Goal: Check status: Check status

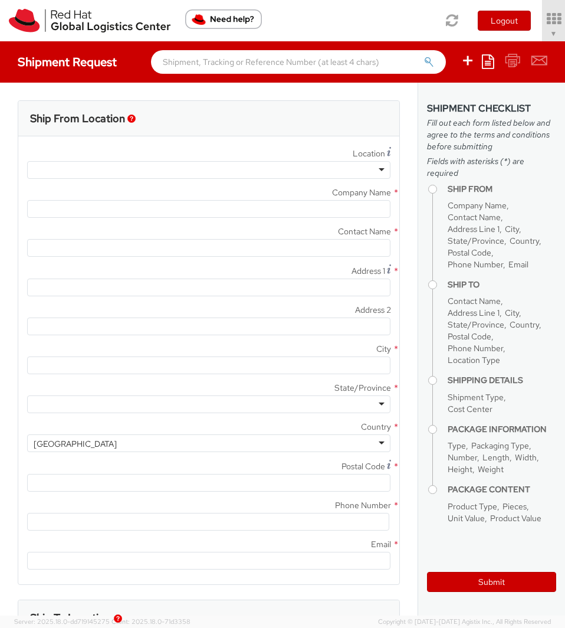
select select "901"
select select
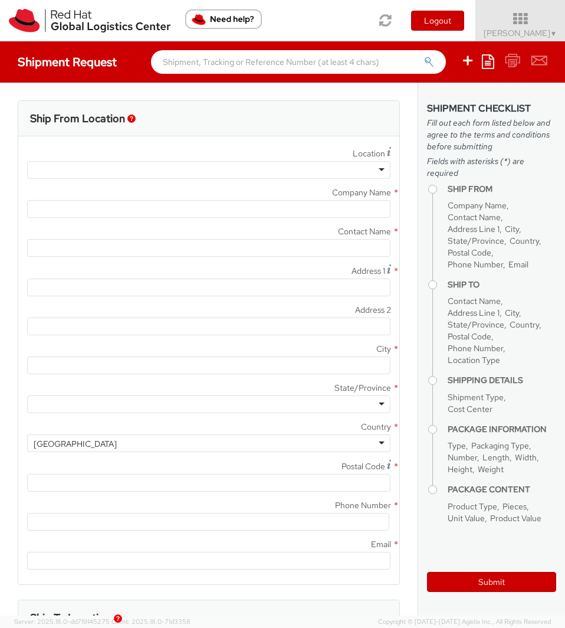
type input "Red Hat, Inc."
type input "[PERSON_NAME]"
type input "100 East Davie Street"
type input "RALEIGH"
type input "27601"
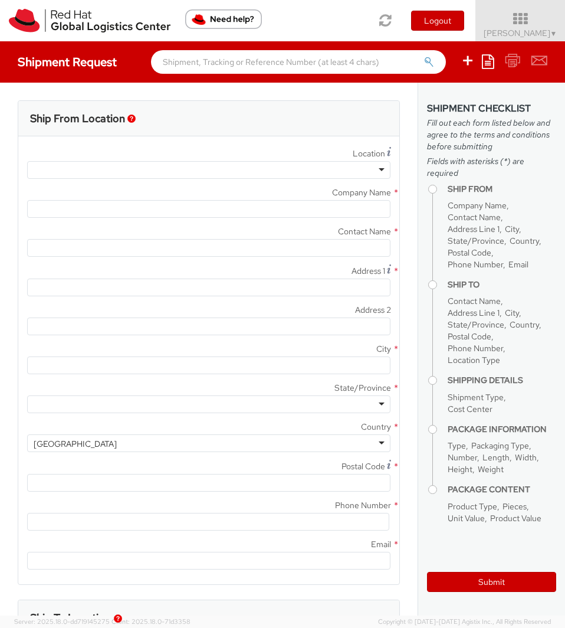
type input "919-754-4950"
type input "solee@redhat.com"
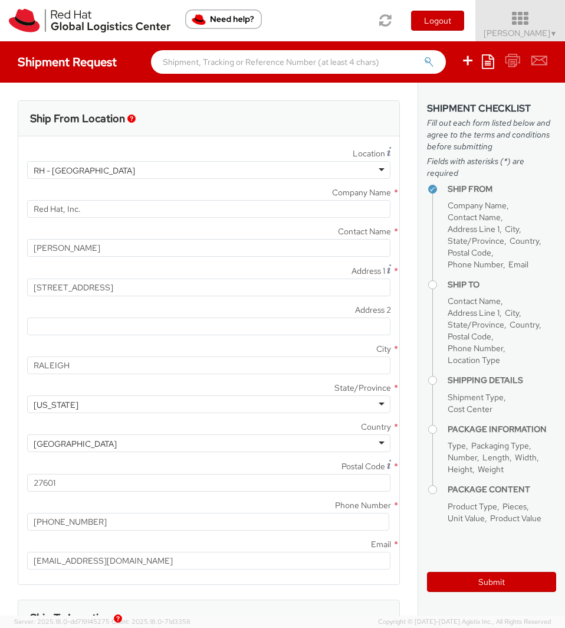
click at [545, 36] on span "Soojung Mansberger ▼" at bounding box center [521, 33] width 74 height 11
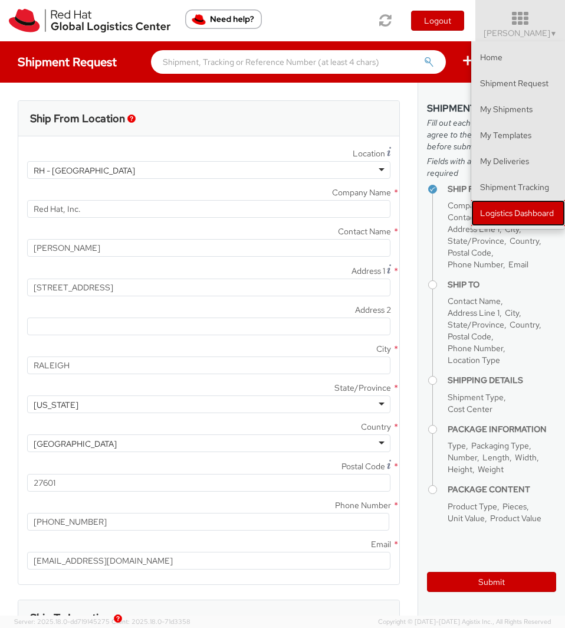
click at [501, 216] on link "Logistics Dashboard" at bounding box center [518, 213] width 94 height 26
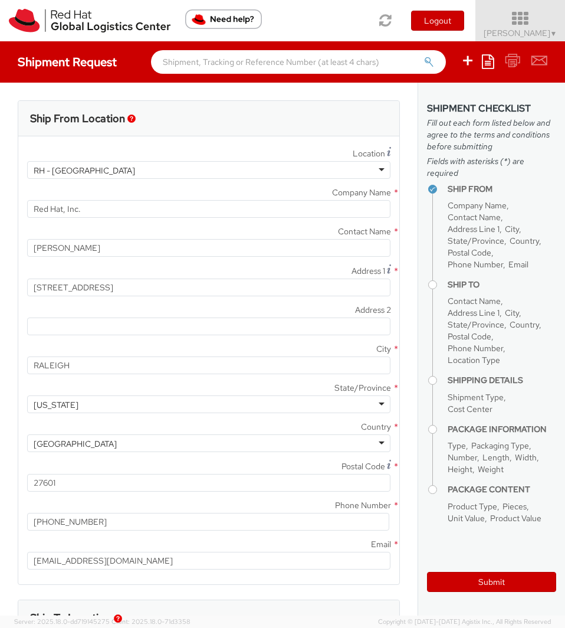
click at [524, 17] on icon at bounding box center [520, 19] width 103 height 17
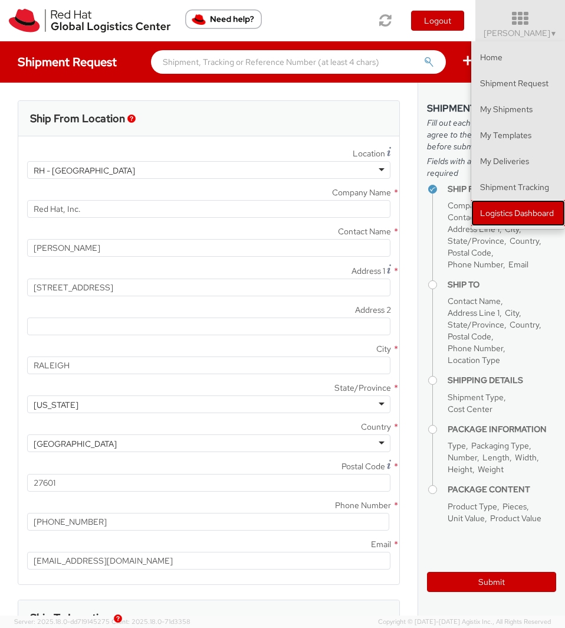
click at [515, 213] on link "Logistics Dashboard" at bounding box center [518, 213] width 94 height 26
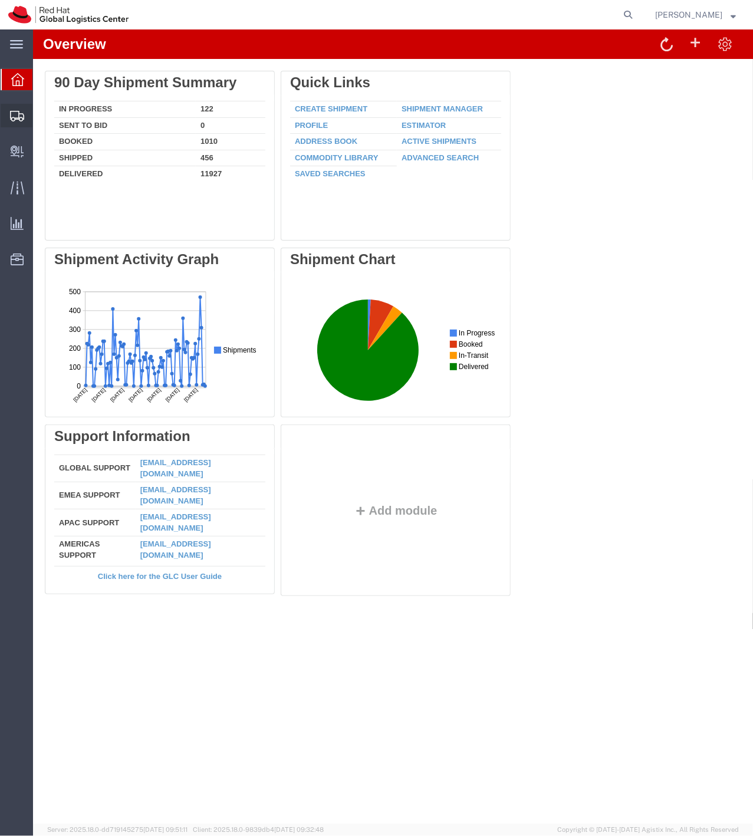
click at [12, 116] on icon at bounding box center [17, 116] width 14 height 11
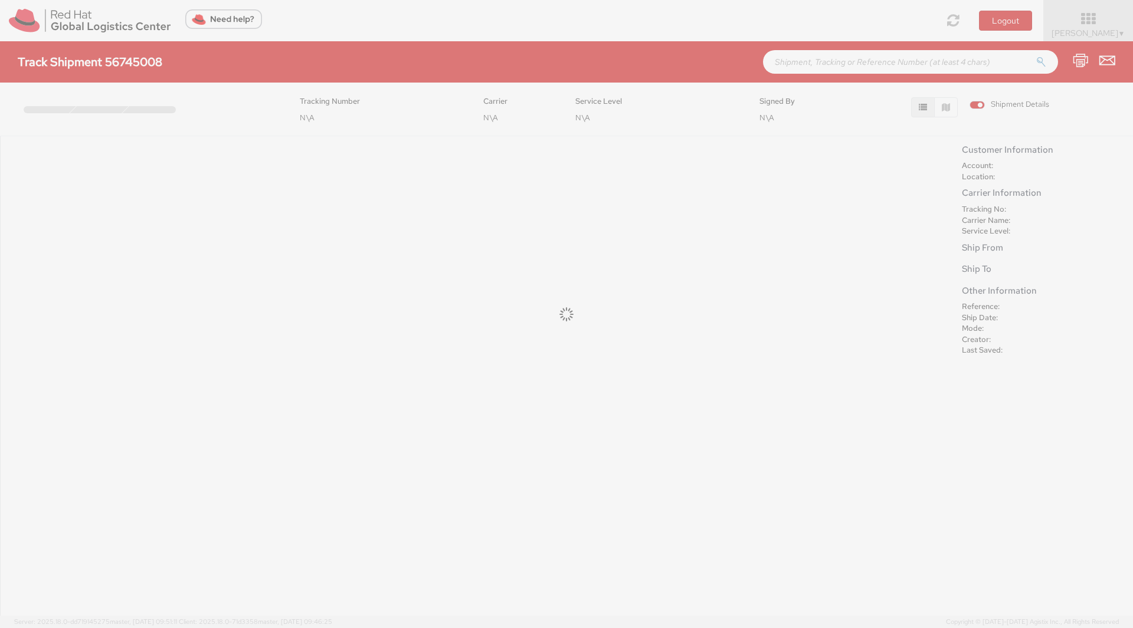
click at [1078, 25] on div at bounding box center [566, 314] width 1133 height 628
click at [1091, 31] on div at bounding box center [566, 314] width 1133 height 628
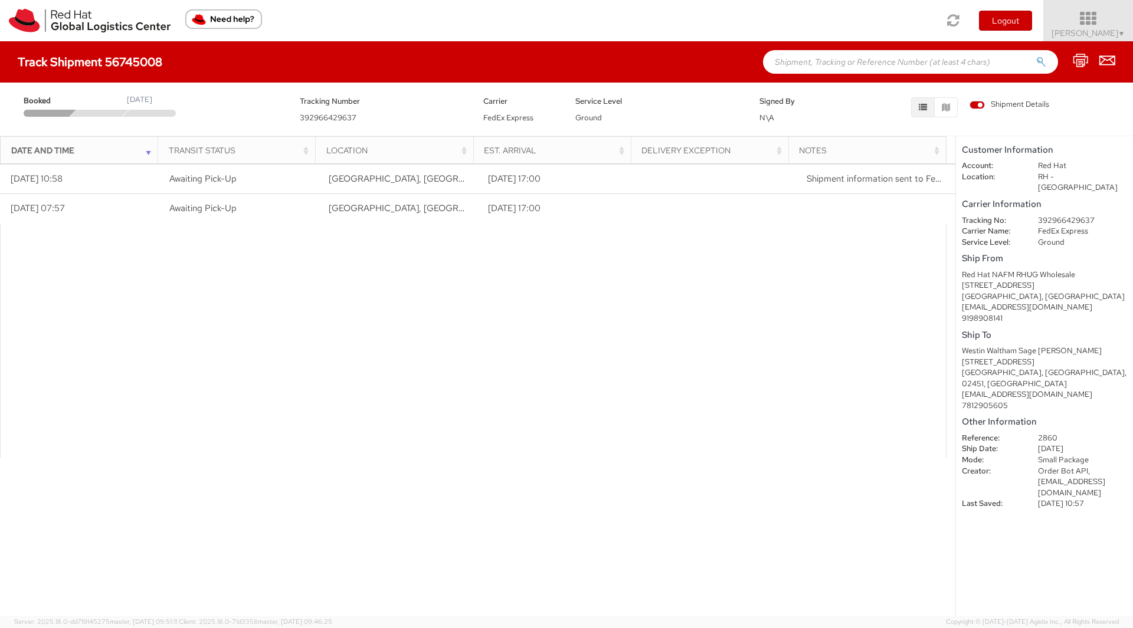
click at [1101, 25] on icon at bounding box center [1087, 19] width 103 height 17
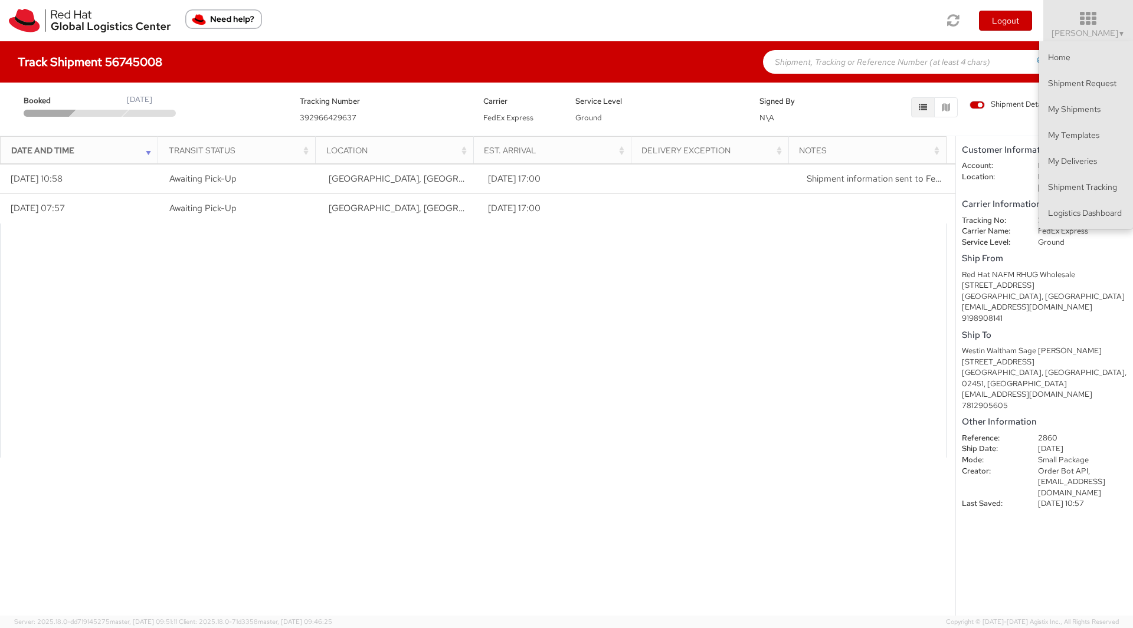
click at [588, 267] on div at bounding box center [473, 341] width 946 height 235
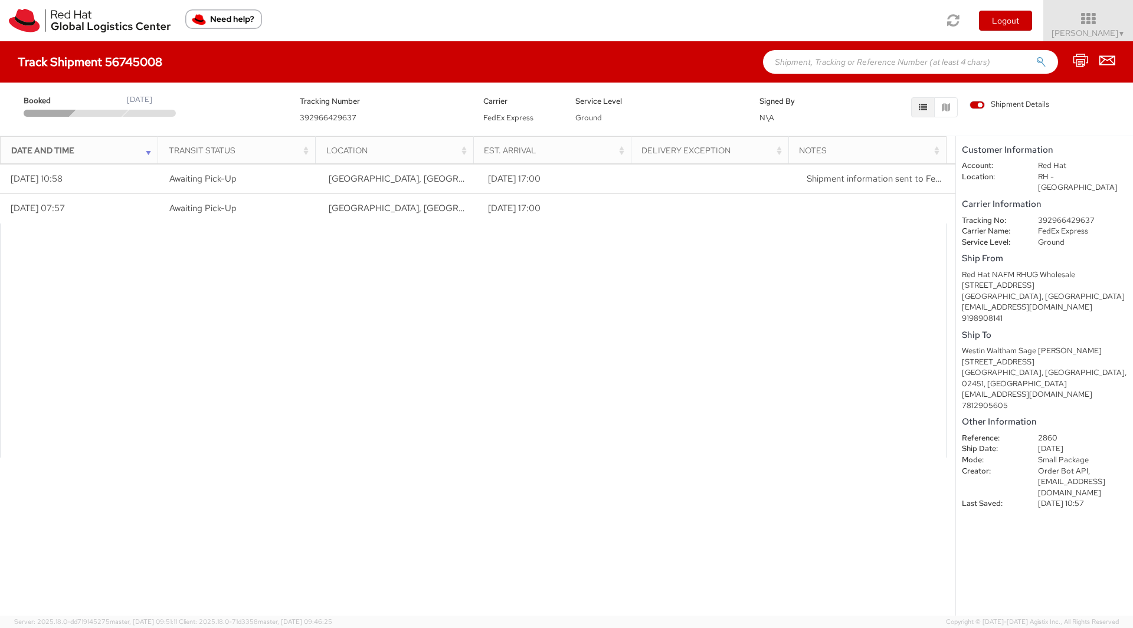
click at [340, 116] on span "392966429637" at bounding box center [328, 118] width 57 height 10
